Goal: Transaction & Acquisition: Purchase product/service

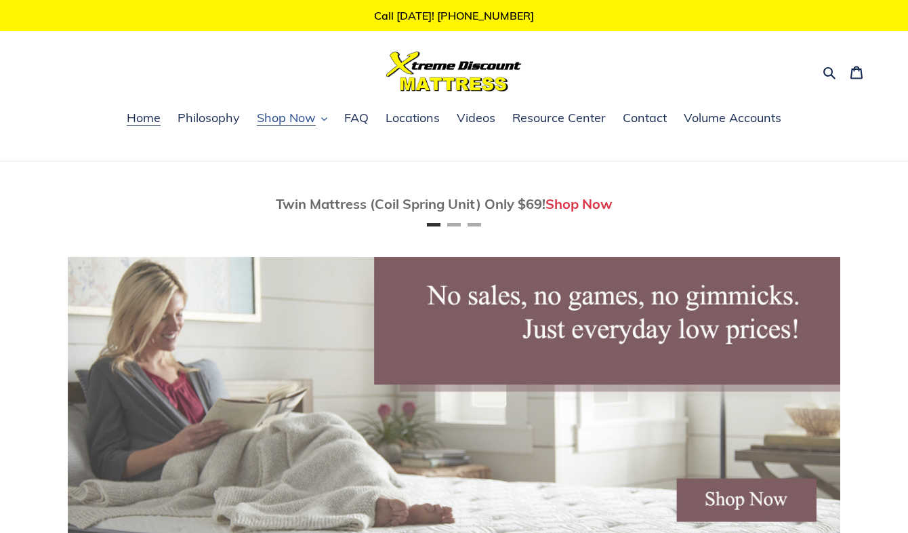
click at [283, 119] on span "Shop Now" at bounding box center [286, 118] width 59 height 16
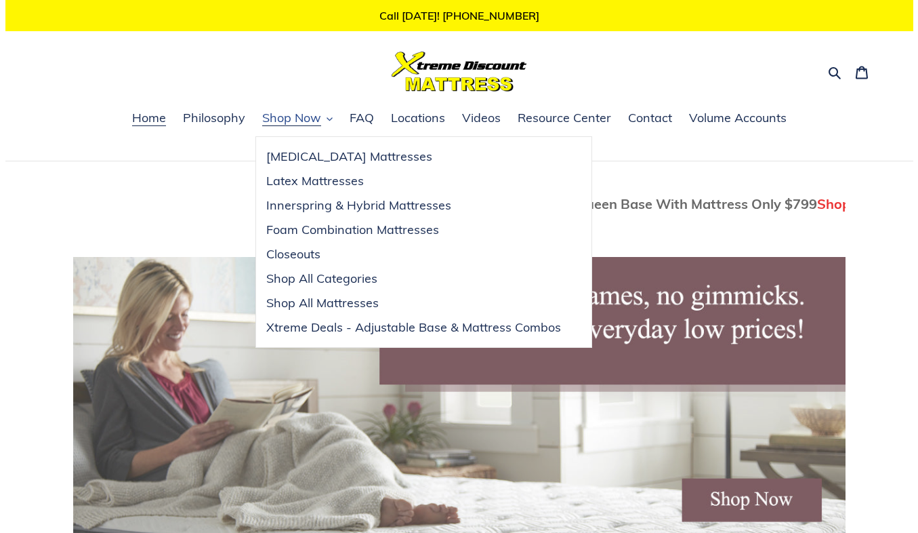
scroll to position [0, 773]
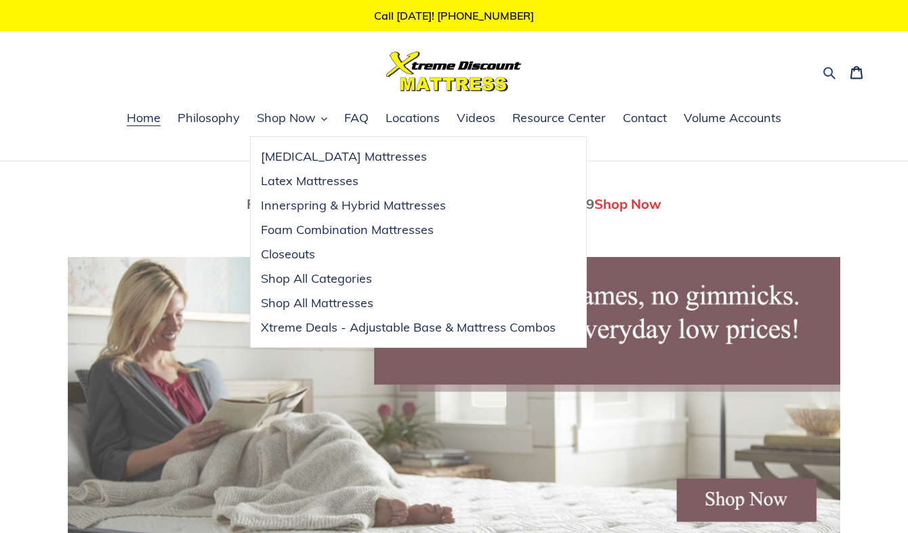
click at [824, 75] on icon "button" at bounding box center [830, 73] width 14 height 14
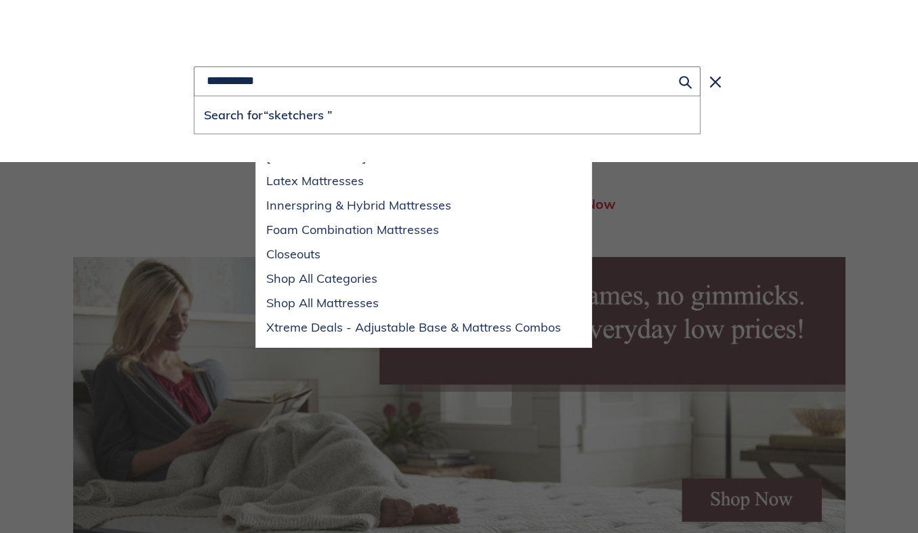
scroll to position [0, 0]
type input "**********"
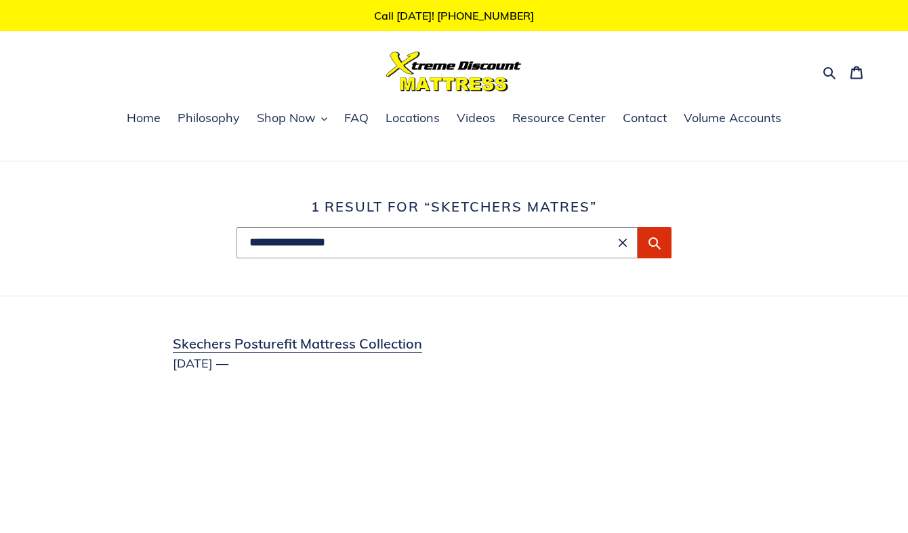
click at [270, 343] on link "Skechers Posturefit Mattress Collection" at bounding box center [454, 352] width 739 height 39
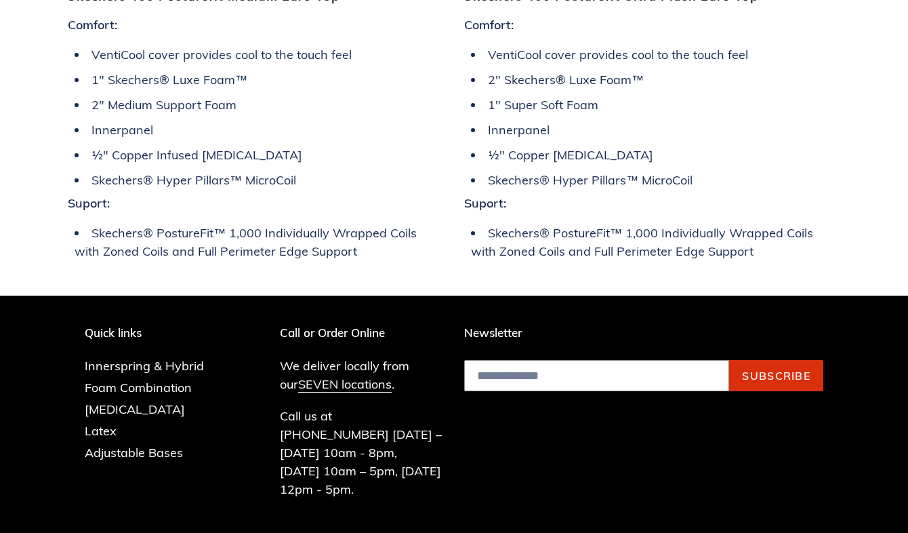
scroll to position [3775, 0]
